Goal: Task Accomplishment & Management: Manage account settings

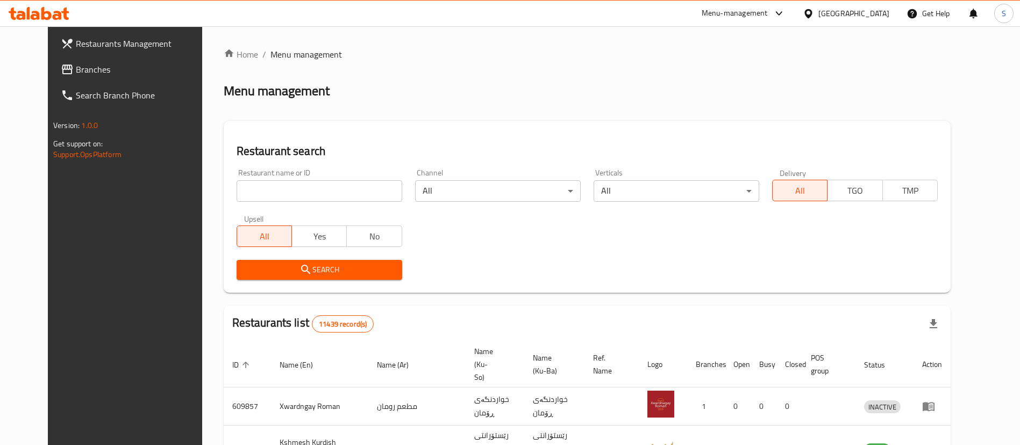
drag, startPoint x: 0, startPoint y: 0, endPoint x: 296, endPoint y: 191, distance: 352.2
click at [296, 191] on input "search" at bounding box center [320, 191] width 166 height 22
type input "[PERSON_NAME]"
click button "Search" at bounding box center [320, 270] width 166 height 20
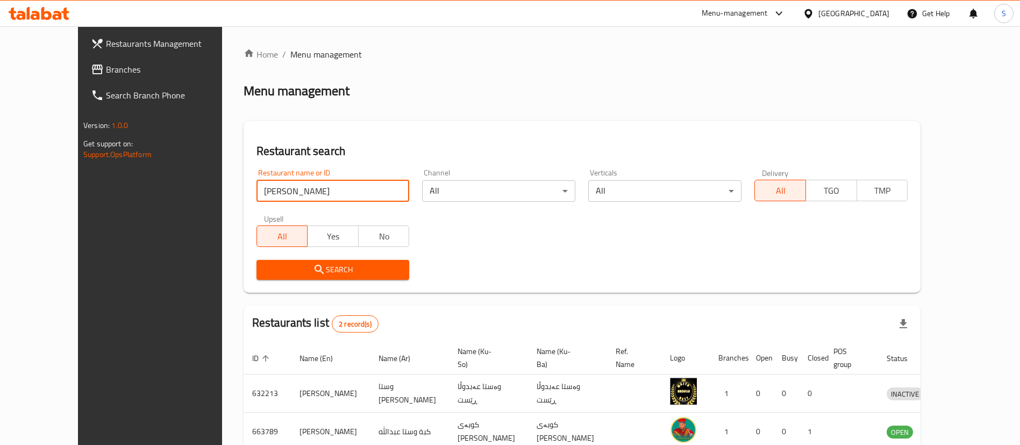
scroll to position [52, 0]
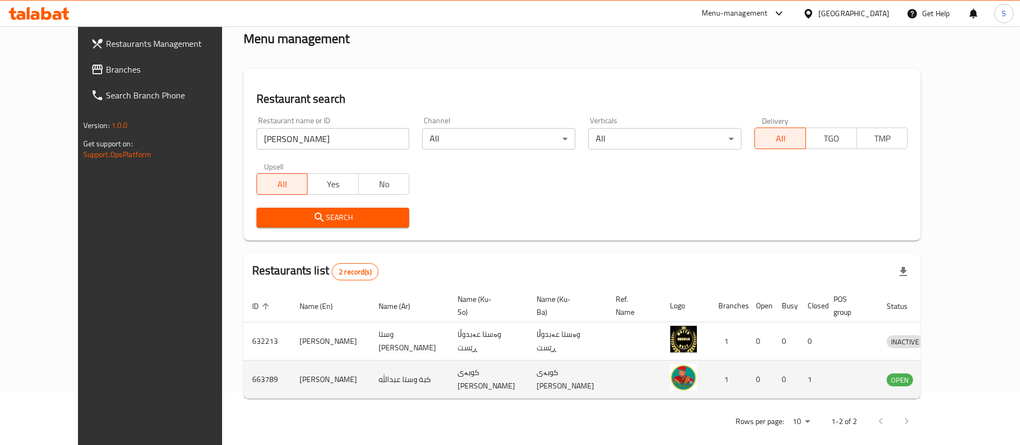
click at [957, 373] on icon "enhanced table" at bounding box center [951, 379] width 13 height 13
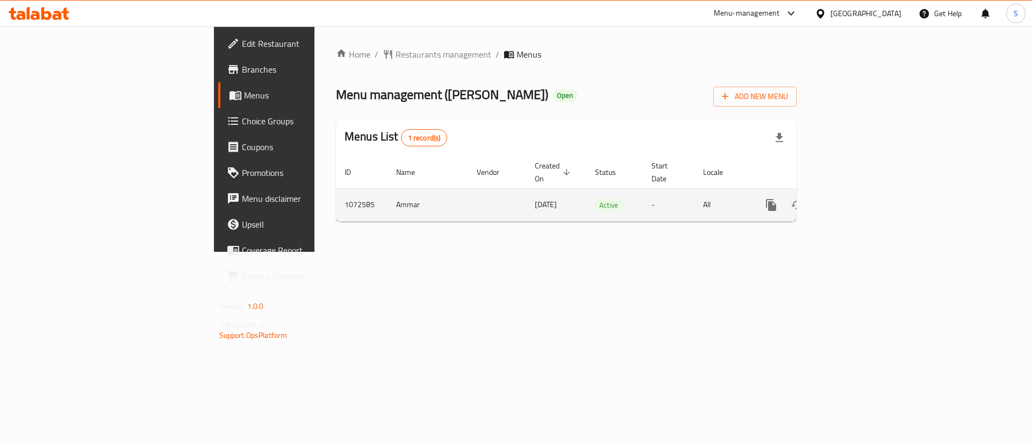
click at [862, 192] on link "enhanced table" at bounding box center [849, 205] width 26 height 26
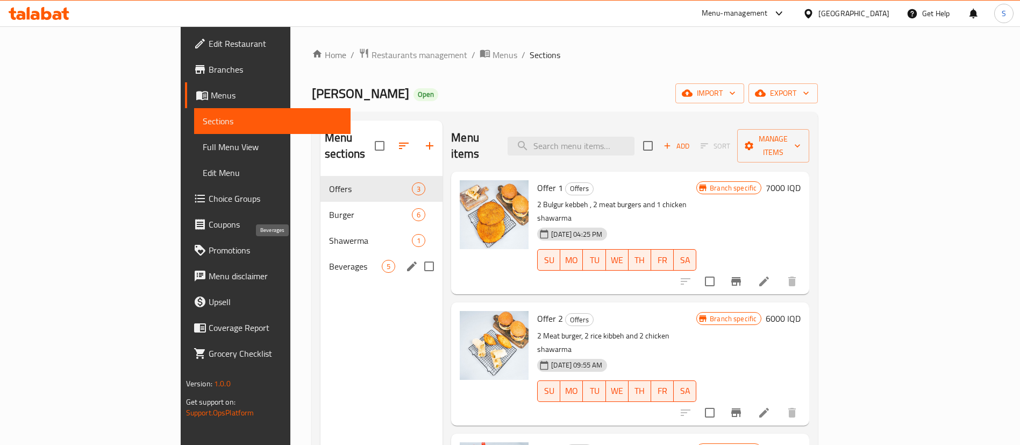
click at [329, 260] on span "Beverages" at bounding box center [355, 266] width 53 height 13
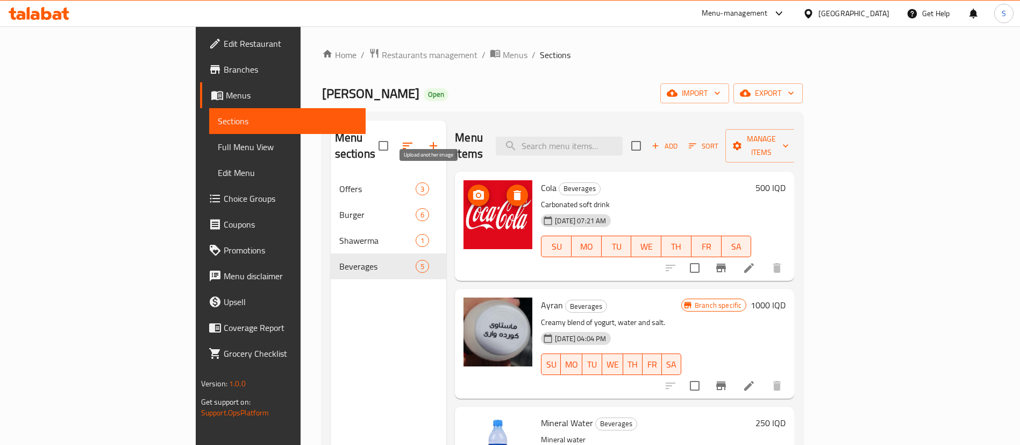
click at [472, 189] on icon "upload picture" at bounding box center [478, 195] width 13 height 13
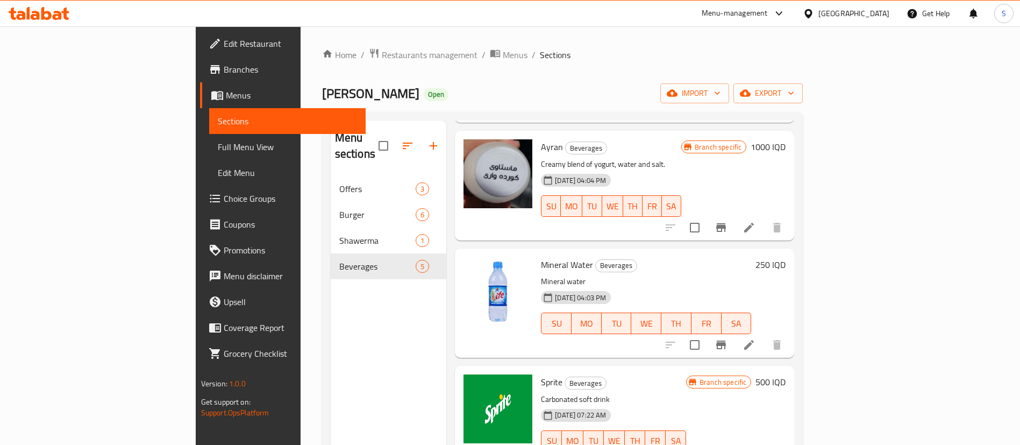
scroll to position [169, 0]
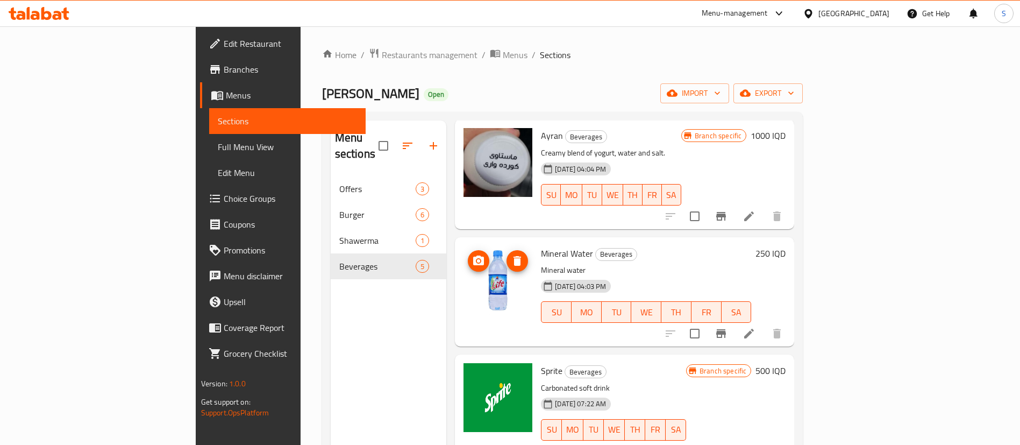
click at [473, 255] on icon "upload picture" at bounding box center [478, 260] width 11 height 10
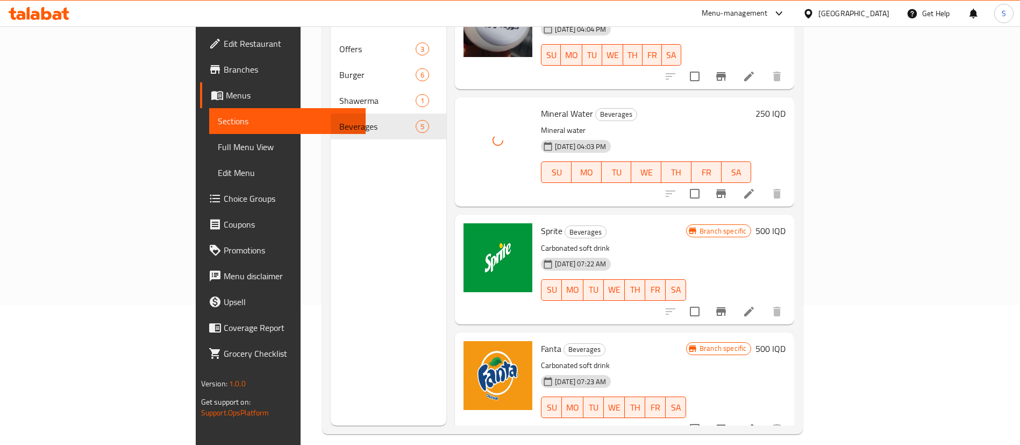
scroll to position [151, 0]
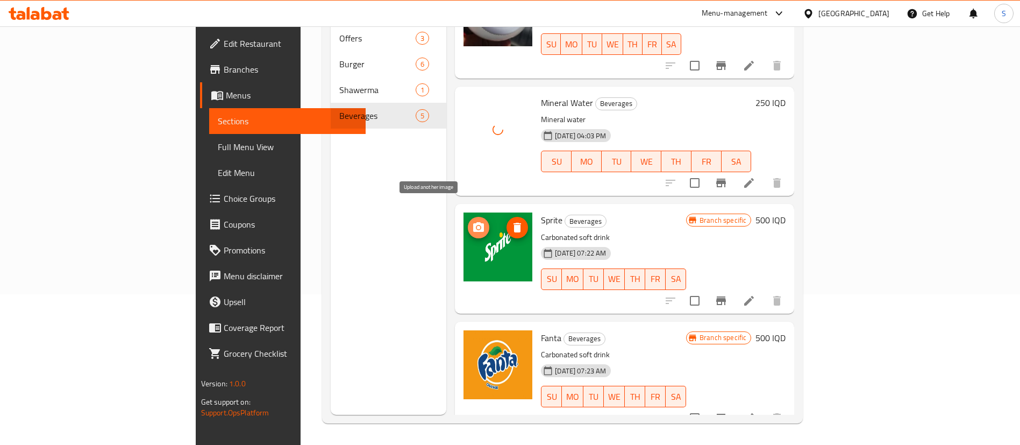
click at [472, 221] on icon "upload picture" at bounding box center [478, 227] width 13 height 13
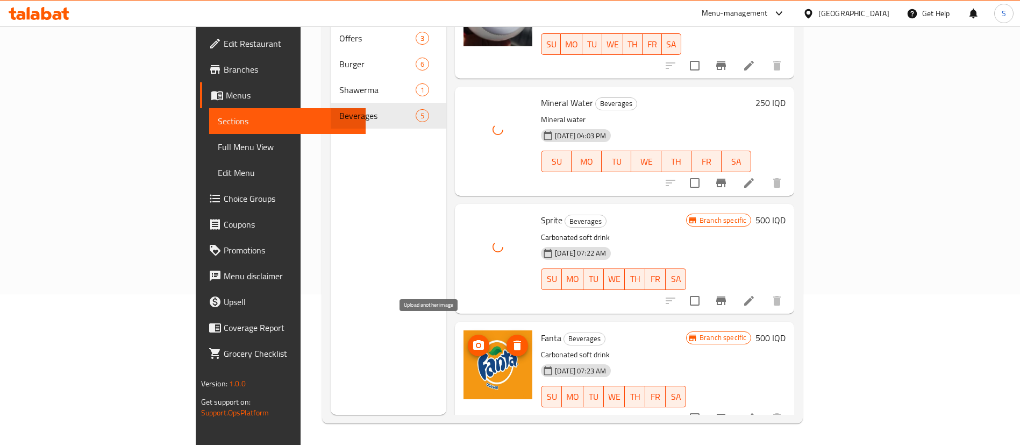
click at [468, 334] on button "upload picture" at bounding box center [479, 345] width 22 height 22
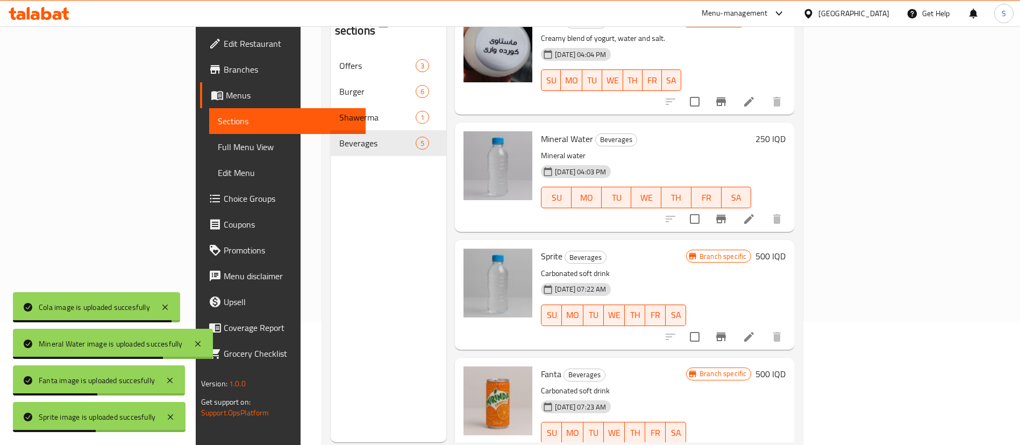
scroll to position [169, 0]
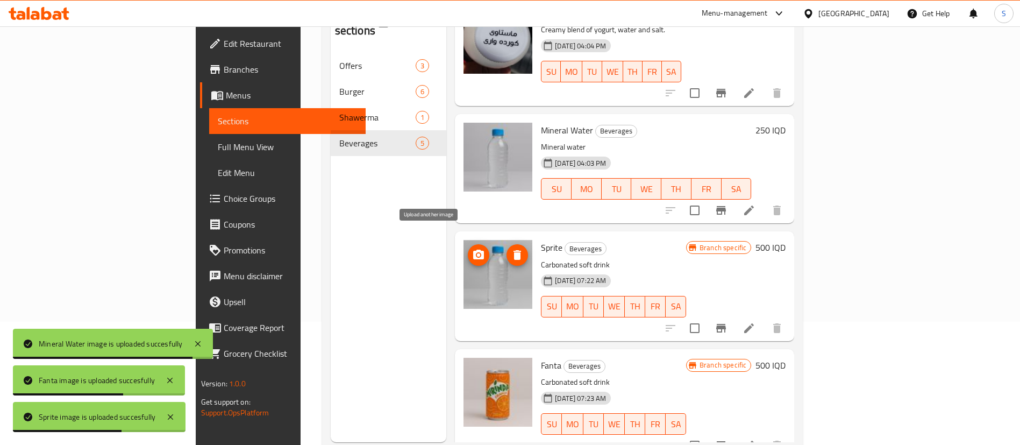
click at [473, 249] on icon "upload picture" at bounding box center [478, 254] width 11 height 10
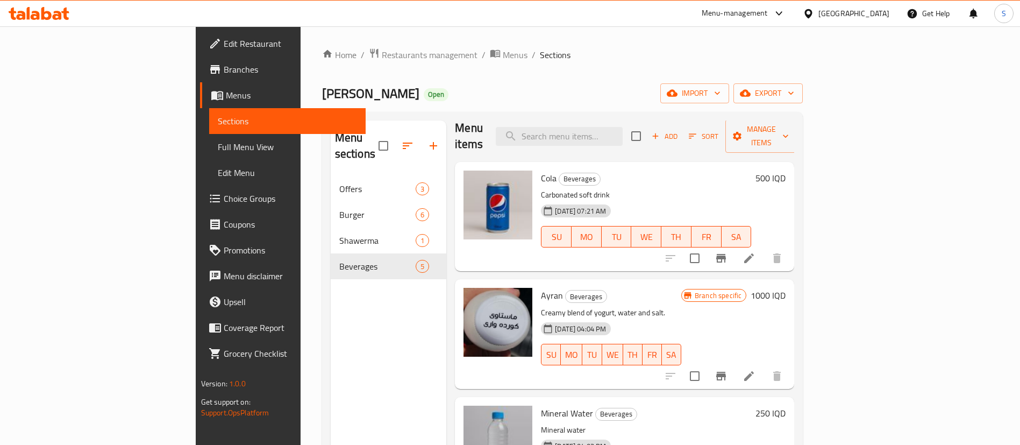
scroll to position [0, 0]
